Goal: Information Seeking & Learning: Understand process/instructions

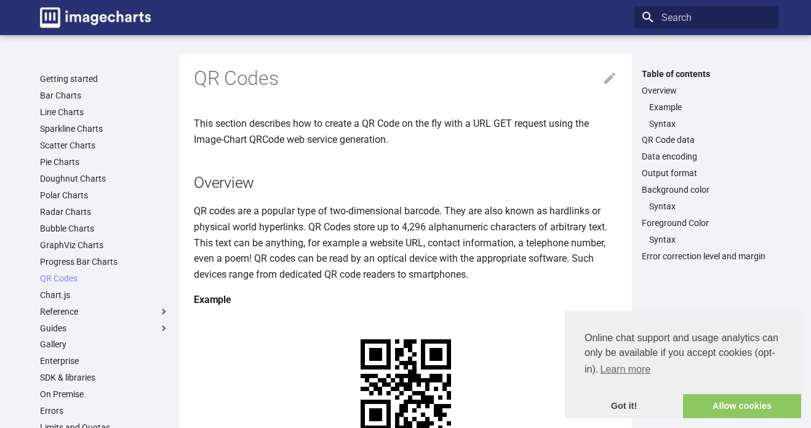
scroll to position [39, 0]
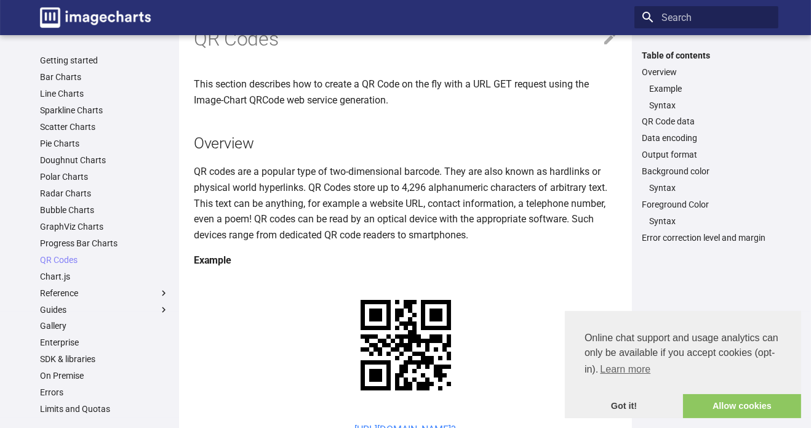
drag, startPoint x: 0, startPoint y: 0, endPoint x: 338, endPoint y: 311, distance: 459.5
drag, startPoint x: 338, startPoint y: 311, endPoint x: 401, endPoint y: 328, distance: 64.9
copy link "https://image-charts.com/chart? chs=150x150&cht=qr&chl="
drag, startPoint x: 401, startPoint y: 328, endPoint x: 338, endPoint y: 312, distance: 64.8
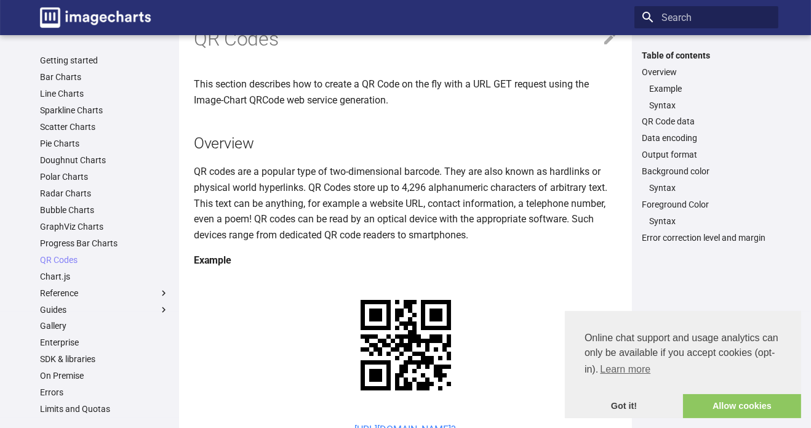
drag, startPoint x: 338, startPoint y: 312, endPoint x: 395, endPoint y: 326, distance: 59.0
drag, startPoint x: 394, startPoint y: 326, endPoint x: 396, endPoint y: 332, distance: 6.4
drag, startPoint x: 396, startPoint y: 332, endPoint x: 335, endPoint y: 313, distance: 63.4
drag, startPoint x: 335, startPoint y: 313, endPoint x: 398, endPoint y: 329, distance: 64.3
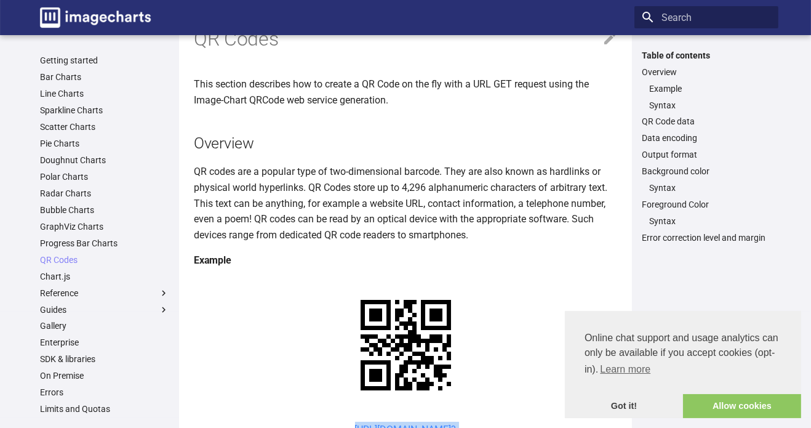
copy link "https://image-charts.com/chart? chs=150x150&cht=qr&chl"
drag, startPoint x: 398, startPoint y: 329, endPoint x: 337, endPoint y: 314, distance: 62.2
drag, startPoint x: 337, startPoint y: 310, endPoint x: 401, endPoint y: 327, distance: 66.7
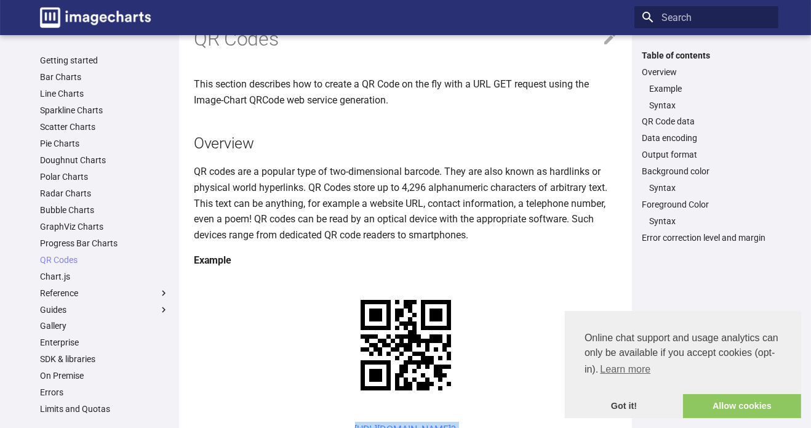
copy link "https://image-charts.com/chart? chs=150x150&cht=qr&chl="
click at [796, 0] on html "Cookie Policy Online chat support and usage analytics can only be available if …" at bounding box center [405, 175] width 811 height 428
click at [702, 0] on html "Cookie Policy Online chat support and usage analytics can only be available if …" at bounding box center [405, 175] width 811 height 428
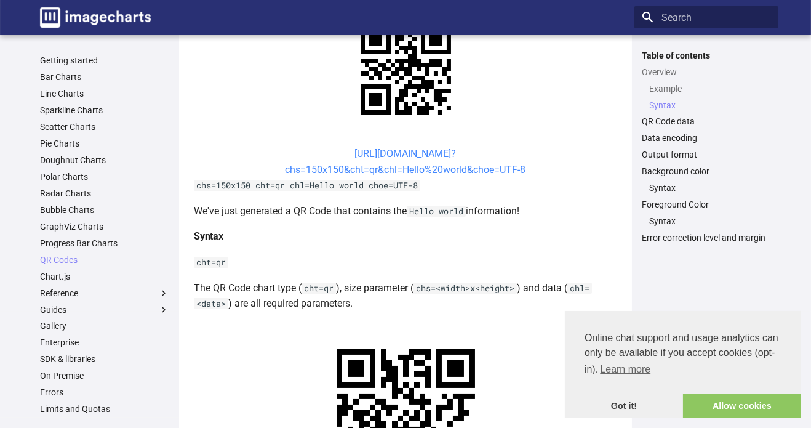
scroll to position [532, 0]
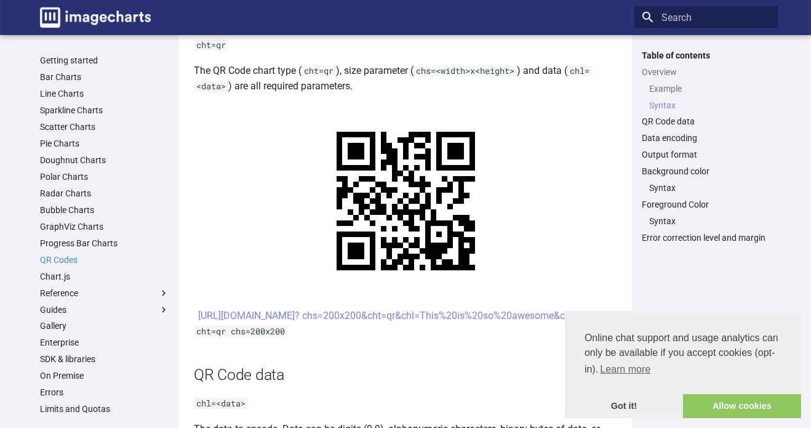
click at [69, 262] on link "QR Codes" at bounding box center [104, 259] width 129 height 11
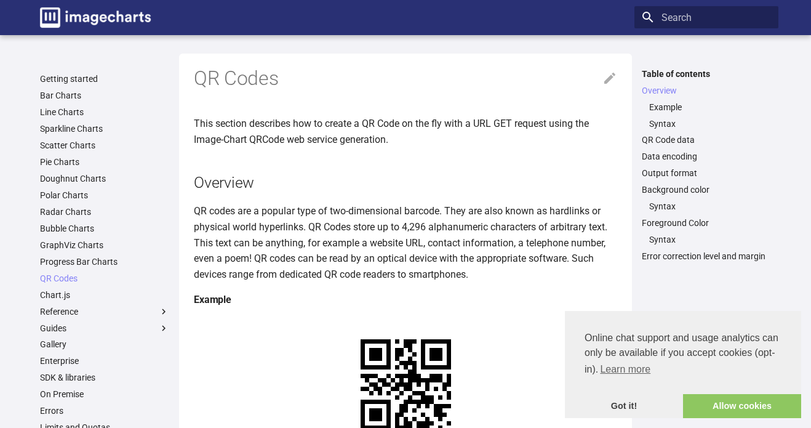
scroll to position [158, 0]
